Goal: Check status: Check status

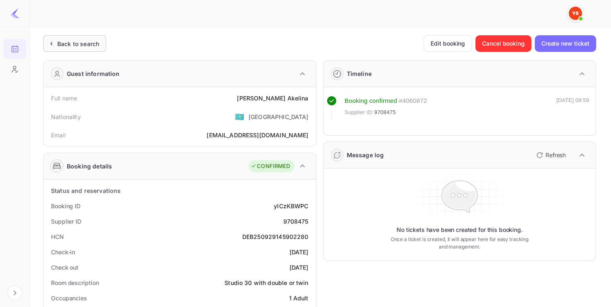
click at [85, 35] on div "Back to search" at bounding box center [74, 43] width 63 height 17
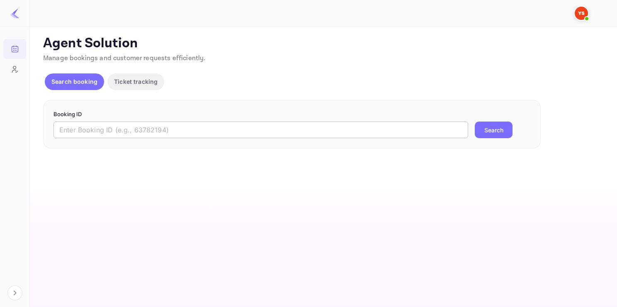
drag, startPoint x: 101, startPoint y: 120, endPoint x: 107, endPoint y: 126, distance: 8.5
click at [107, 126] on form "Booking ID ​ Search" at bounding box center [291, 124] width 477 height 28
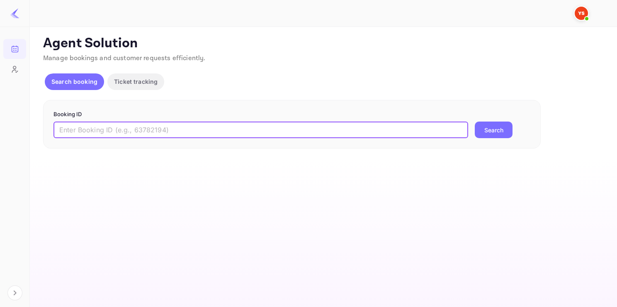
click at [107, 126] on input "text" at bounding box center [260, 129] width 415 height 17
paste input "9714824"
type input "9714824"
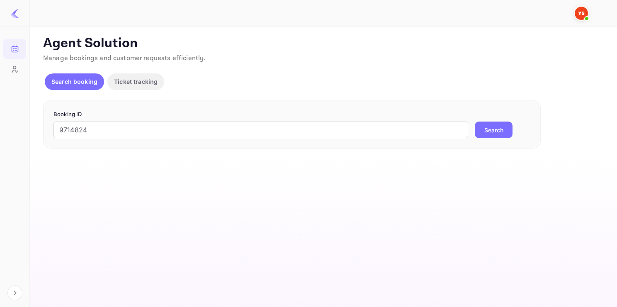
click at [481, 135] on button "Search" at bounding box center [494, 129] width 38 height 17
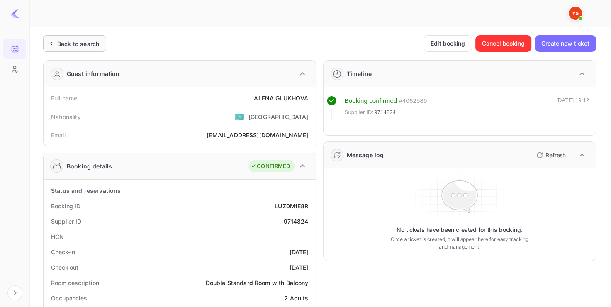
click at [88, 42] on div "Back to search" at bounding box center [78, 43] width 42 height 9
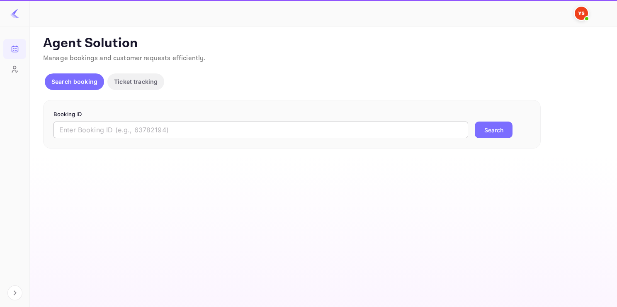
paste input "9714824"
click at [121, 125] on input "9714824" at bounding box center [260, 129] width 415 height 17
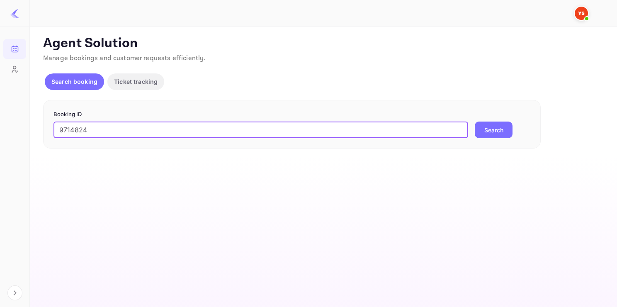
type input "9714824"
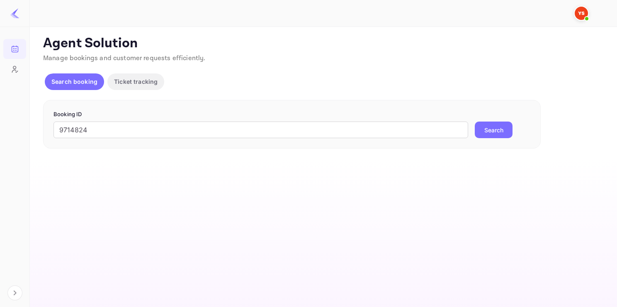
click at [494, 126] on button "Search" at bounding box center [494, 129] width 38 height 17
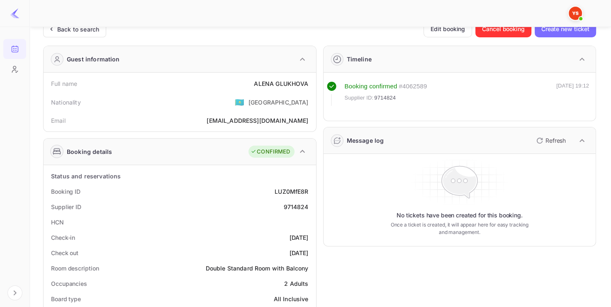
scroll to position [16, 0]
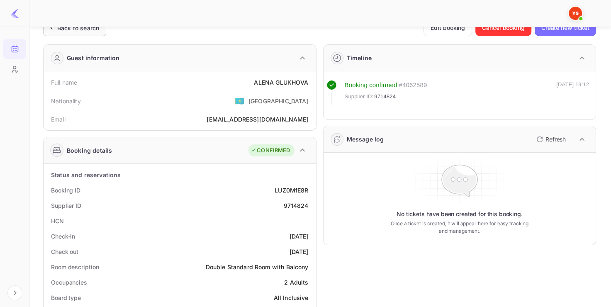
click at [90, 32] on div "Back to search" at bounding box center [78, 28] width 42 height 9
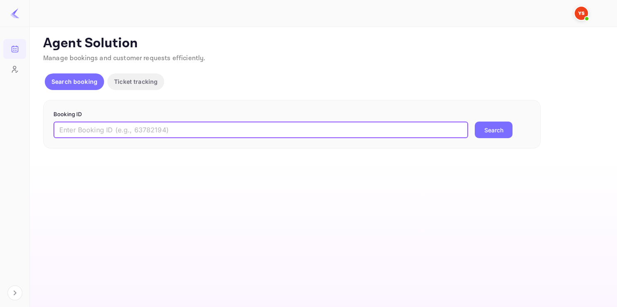
paste input "7384146"
click at [131, 126] on input "7384146" at bounding box center [260, 129] width 415 height 17
type input "7384146"
click at [492, 124] on button "Search" at bounding box center [494, 129] width 38 height 17
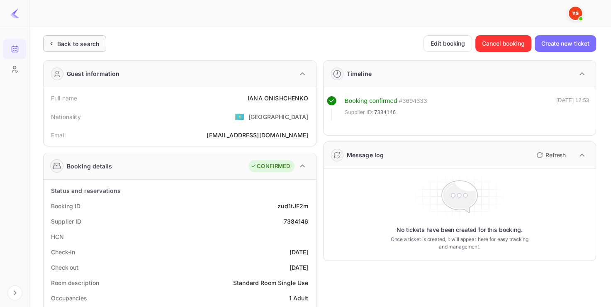
click at [72, 42] on div "Back to search" at bounding box center [78, 43] width 42 height 9
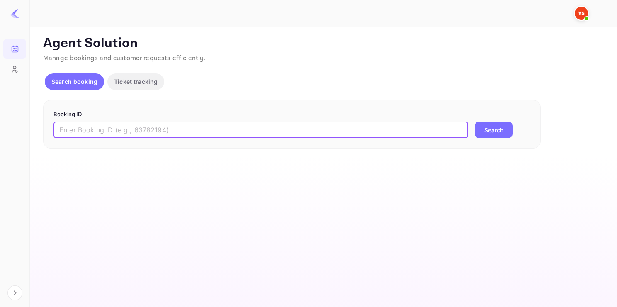
paste input "9133604"
click at [120, 133] on input "text" at bounding box center [260, 129] width 415 height 17
type input "9133604"
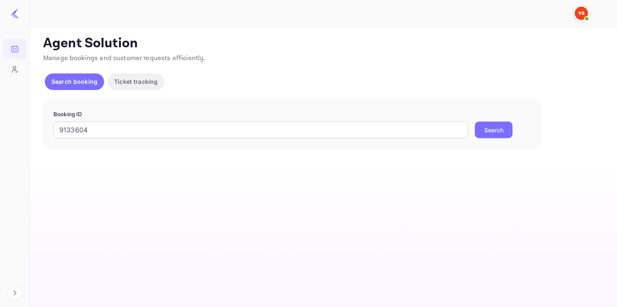
click at [480, 136] on button "Search" at bounding box center [494, 129] width 38 height 17
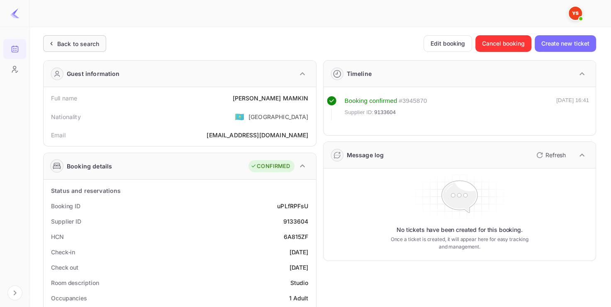
click at [81, 41] on div "Back to search" at bounding box center [78, 43] width 42 height 9
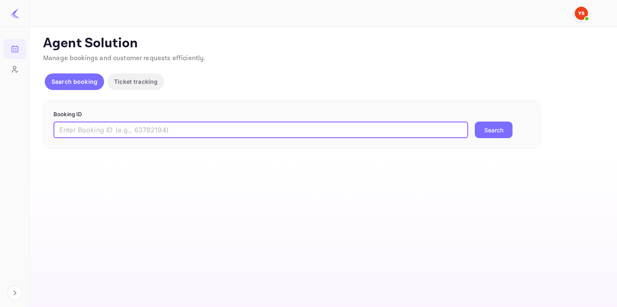
click at [197, 128] on input "text" at bounding box center [260, 129] width 415 height 17
paste input "9835346"
type input "9835346"
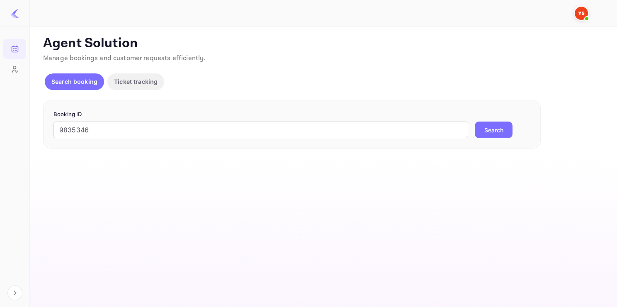
click at [493, 134] on button "Search" at bounding box center [494, 129] width 38 height 17
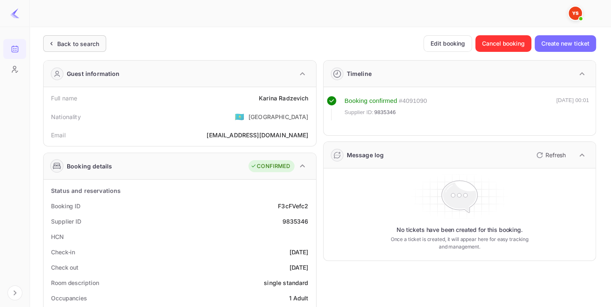
click at [78, 47] on div "Back to search" at bounding box center [78, 43] width 42 height 9
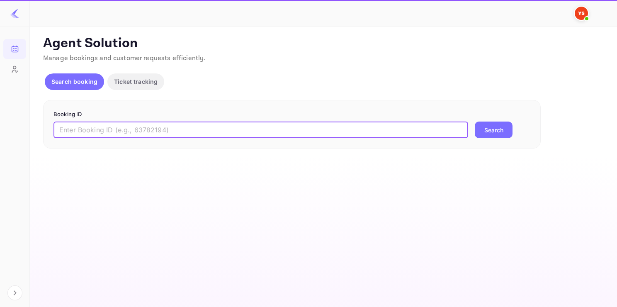
paste input "9613478"
click at [114, 123] on input "9613478" at bounding box center [260, 129] width 415 height 17
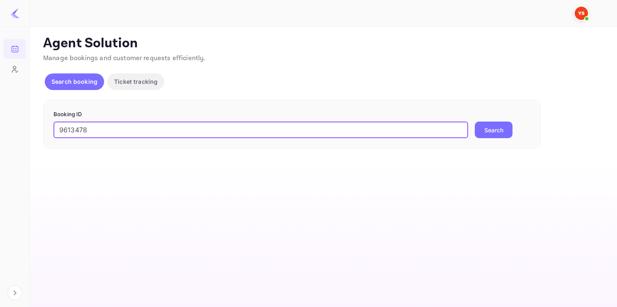
type input "9613478"
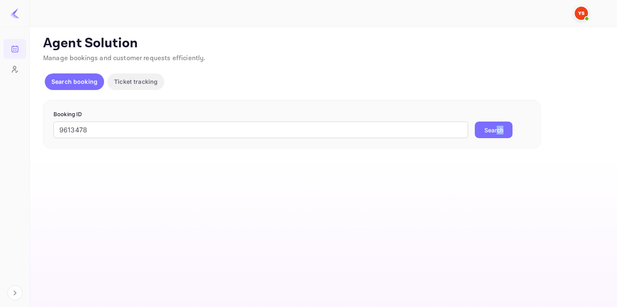
drag, startPoint x: 516, startPoint y: 123, endPoint x: 495, endPoint y: 128, distance: 21.6
click at [495, 128] on div "9613478 ​ Search" at bounding box center [291, 129] width 477 height 17
click at [495, 128] on button "Search" at bounding box center [494, 129] width 38 height 17
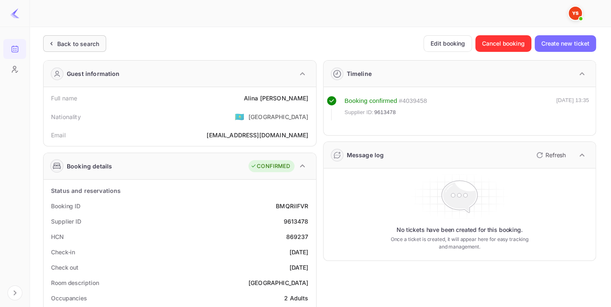
click at [79, 44] on div "Back to search" at bounding box center [78, 43] width 42 height 9
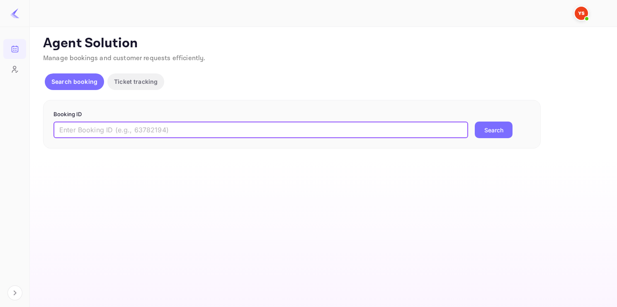
click at [124, 126] on input "text" at bounding box center [260, 129] width 415 height 17
paste input "9245770"
type input "9245770"
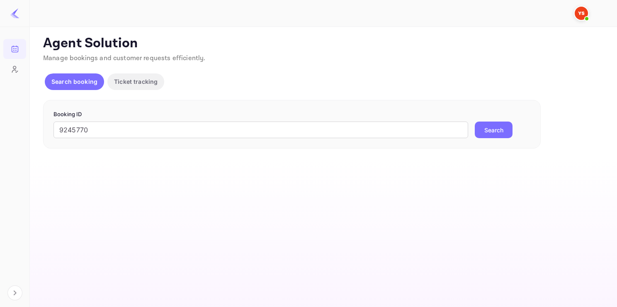
click at [493, 133] on button "Search" at bounding box center [494, 129] width 38 height 17
